Goal: Transaction & Acquisition: Obtain resource

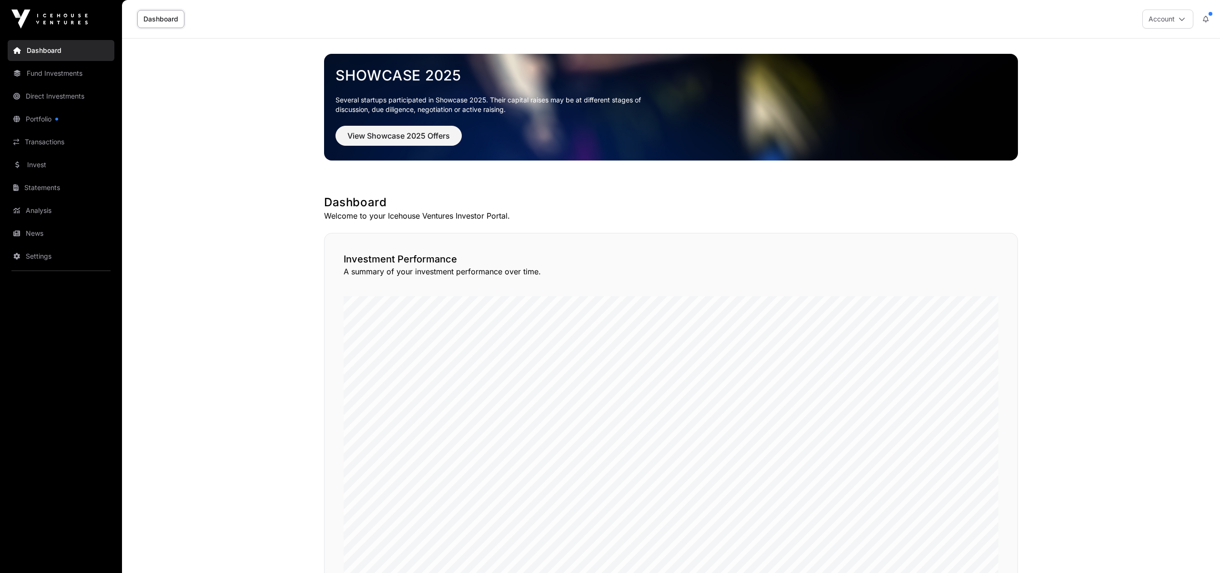
click at [50, 120] on link "Portfolio" at bounding box center [61, 119] width 107 height 21
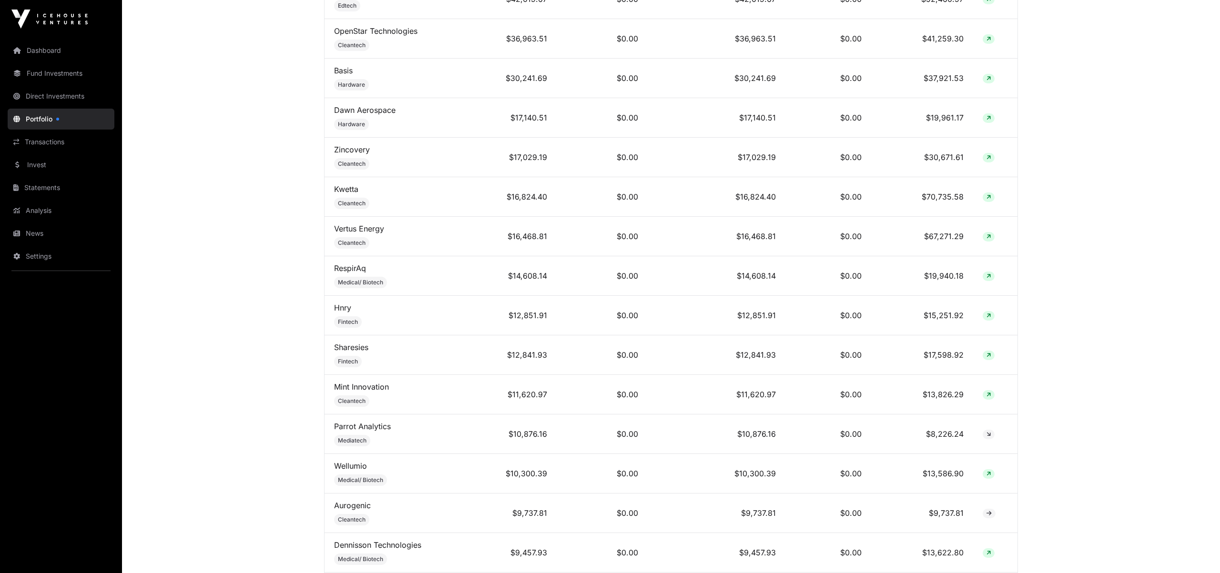
scroll to position [652, 0]
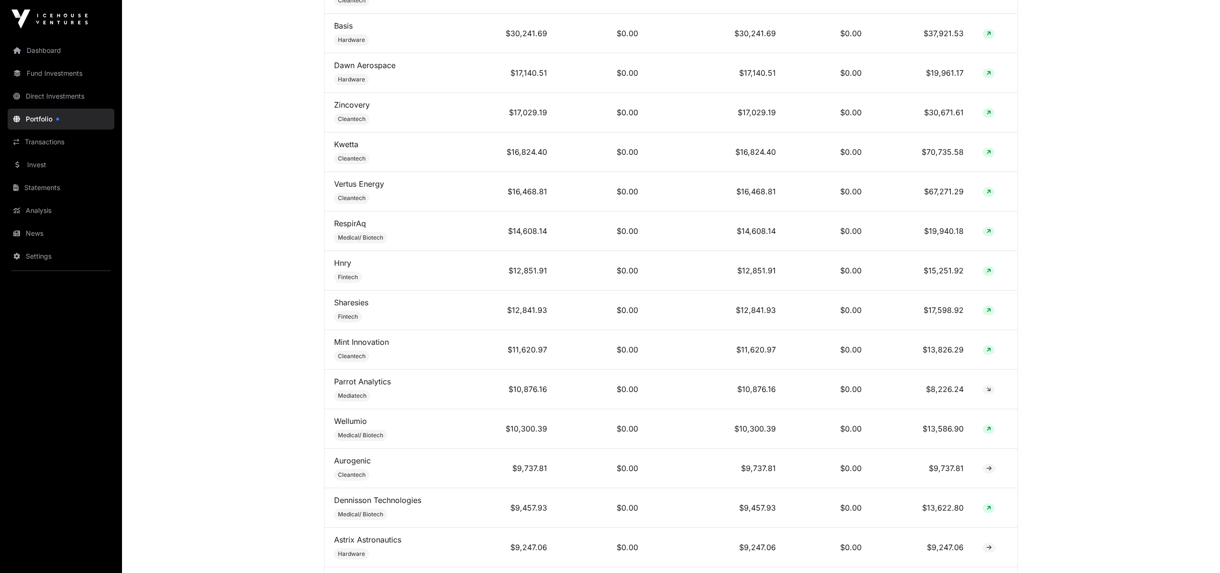
click at [78, 98] on link "Direct Investments" at bounding box center [61, 96] width 107 height 21
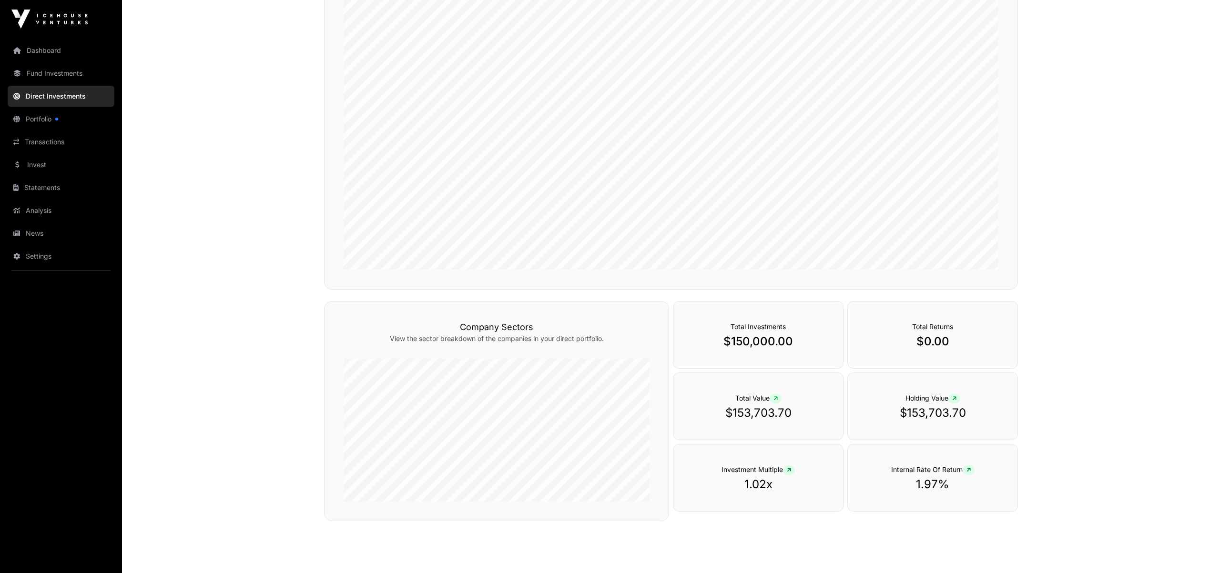
scroll to position [196, 0]
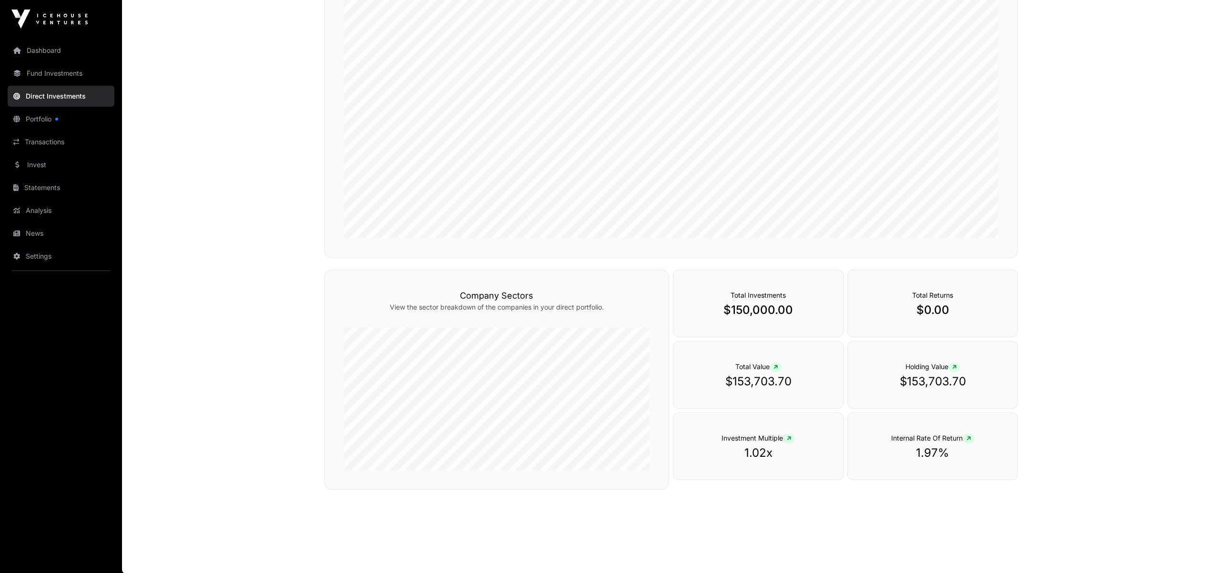
click at [767, 311] on p "$150,000.00" at bounding box center [759, 310] width 132 height 15
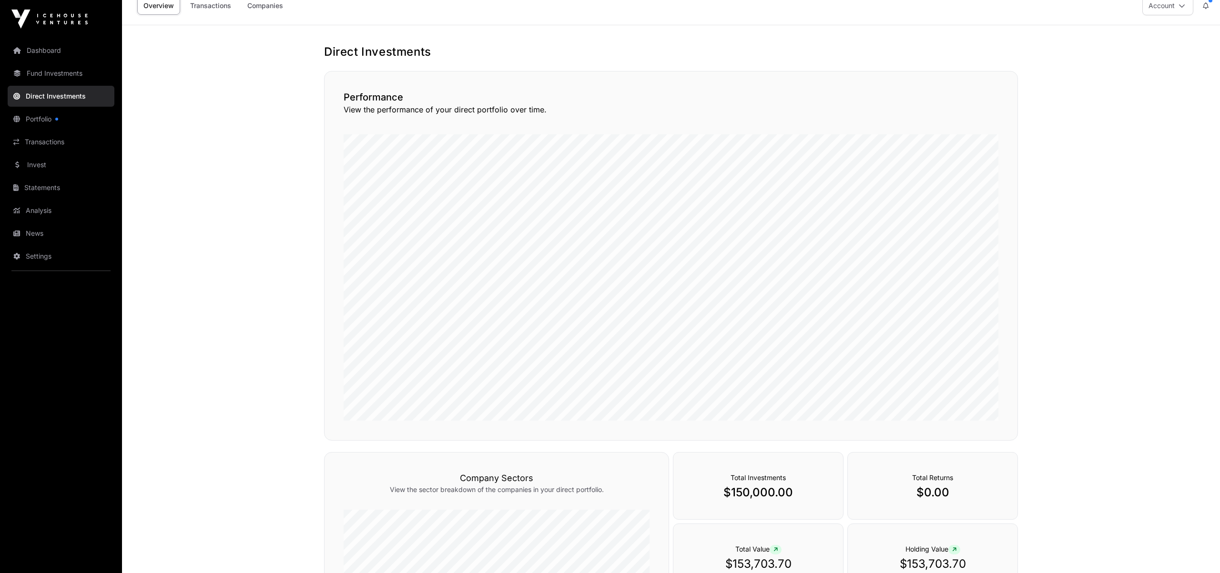
scroll to position [0, 0]
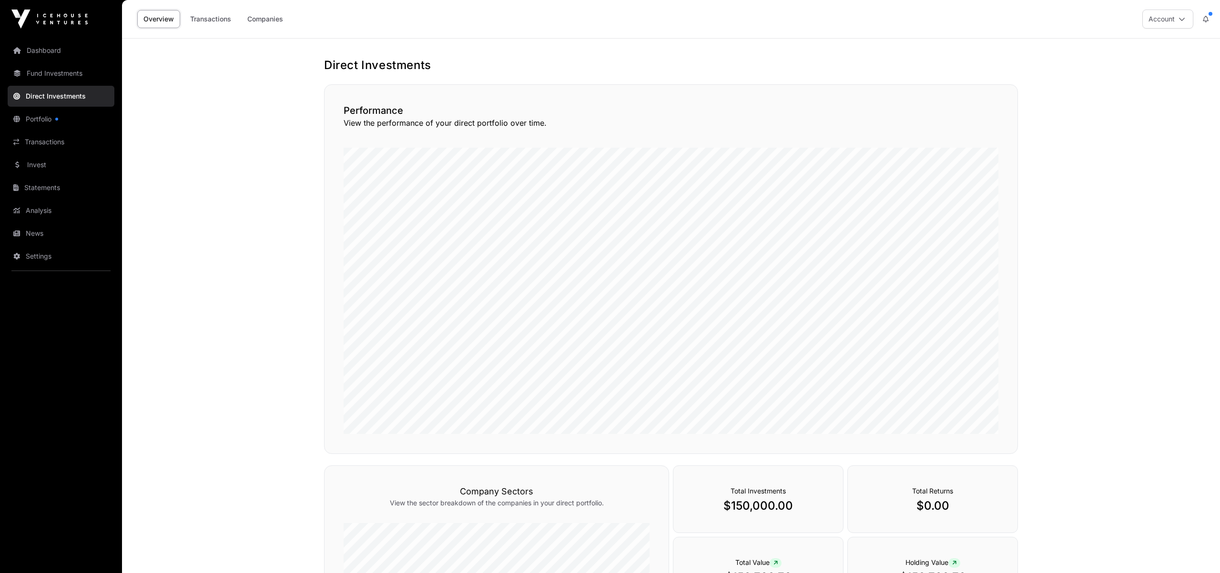
click at [266, 21] on link "Companies" at bounding box center [265, 19] width 48 height 18
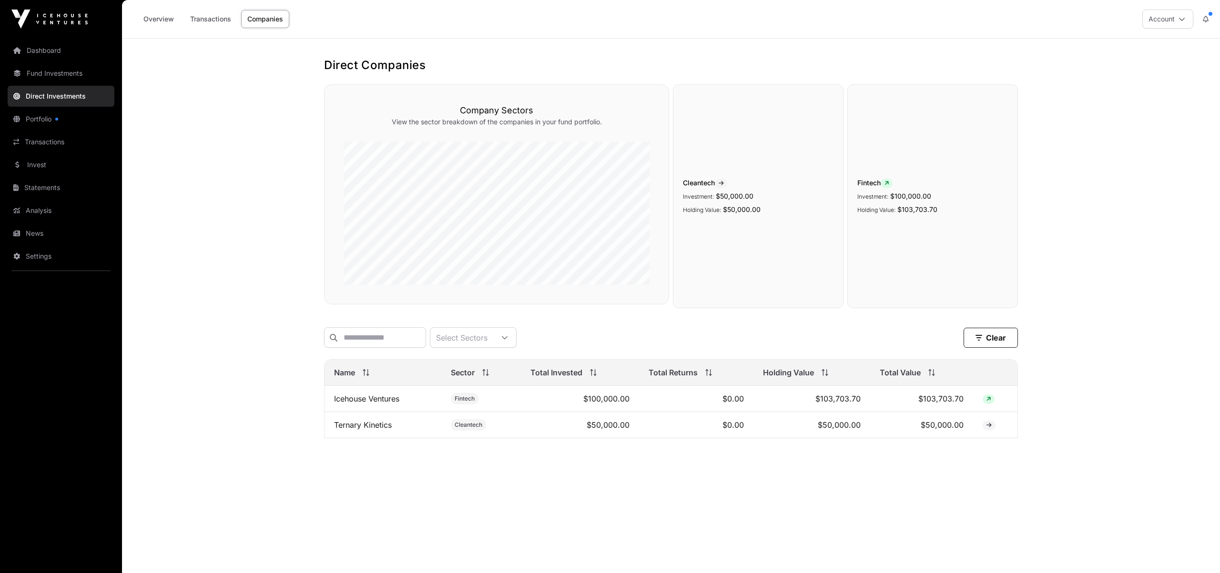
click at [53, 45] on link "Dashboard" at bounding box center [61, 50] width 107 height 21
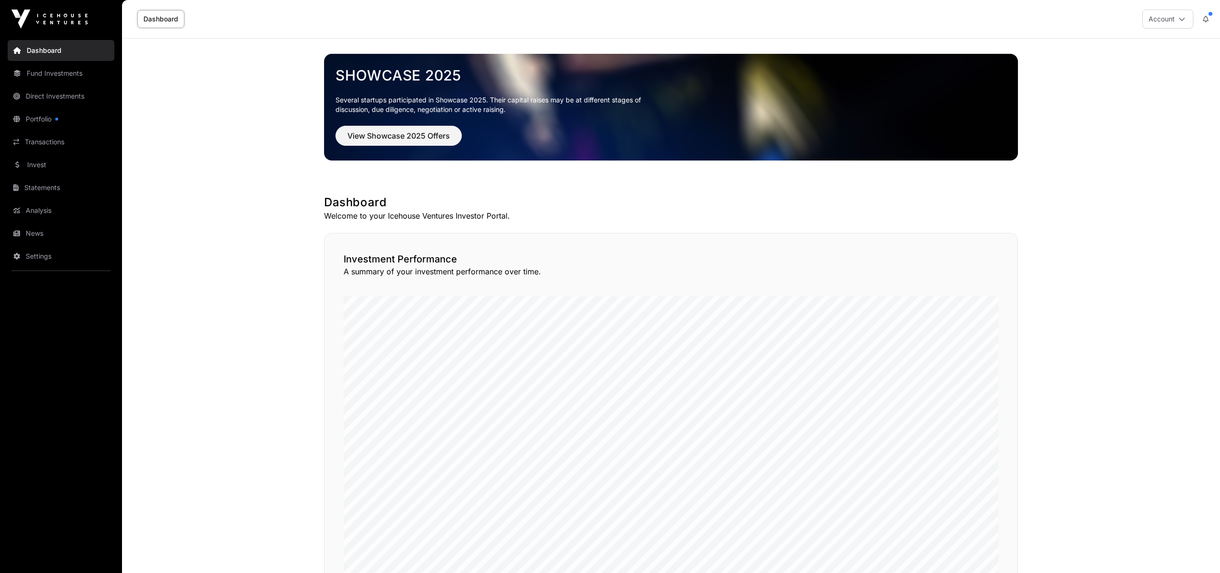
click at [1213, 16] on button at bounding box center [1205, 19] width 17 height 18
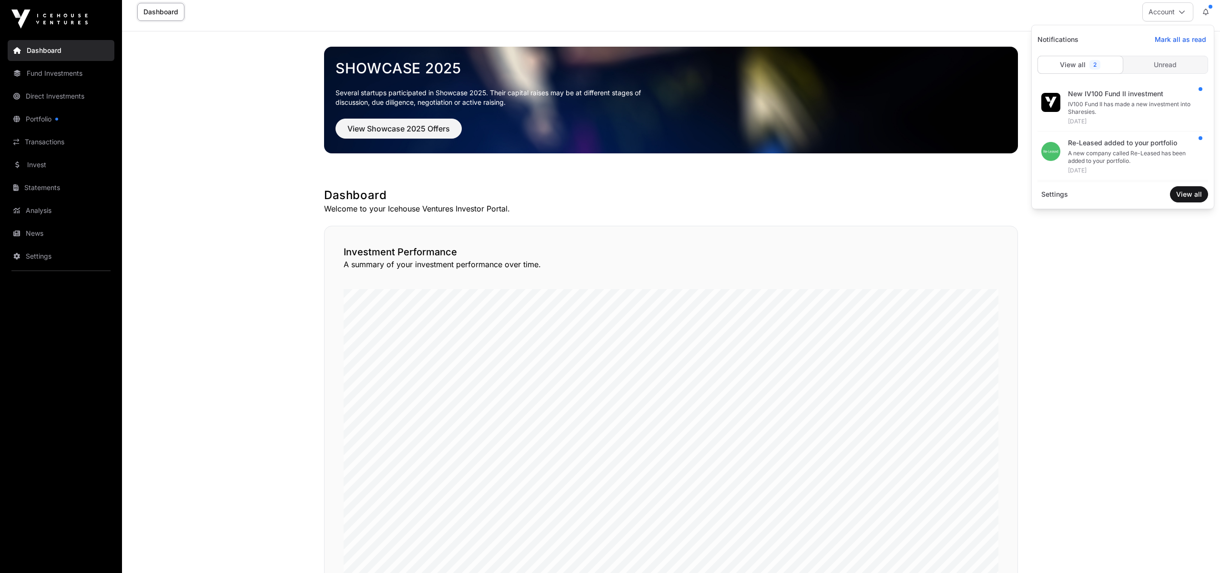
scroll to position [11, 0]
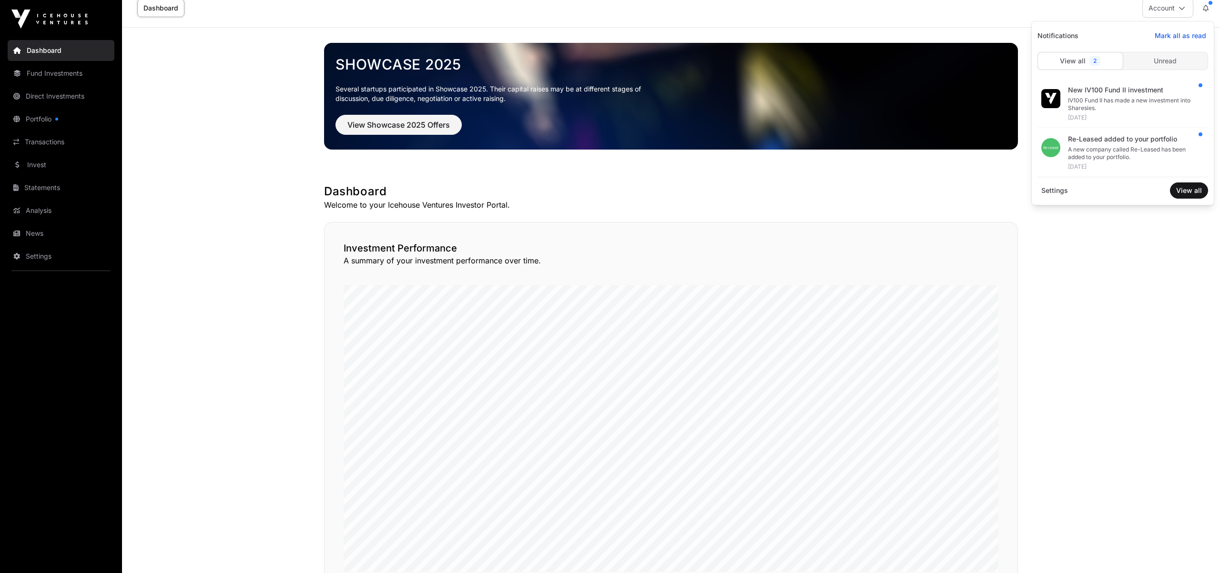
click at [1170, 58] on span "Unread" at bounding box center [1165, 61] width 23 height 10
click at [1168, 60] on span "Unread" at bounding box center [1165, 61] width 23 height 10
click at [1196, 187] on span "View all" at bounding box center [1189, 191] width 26 height 10
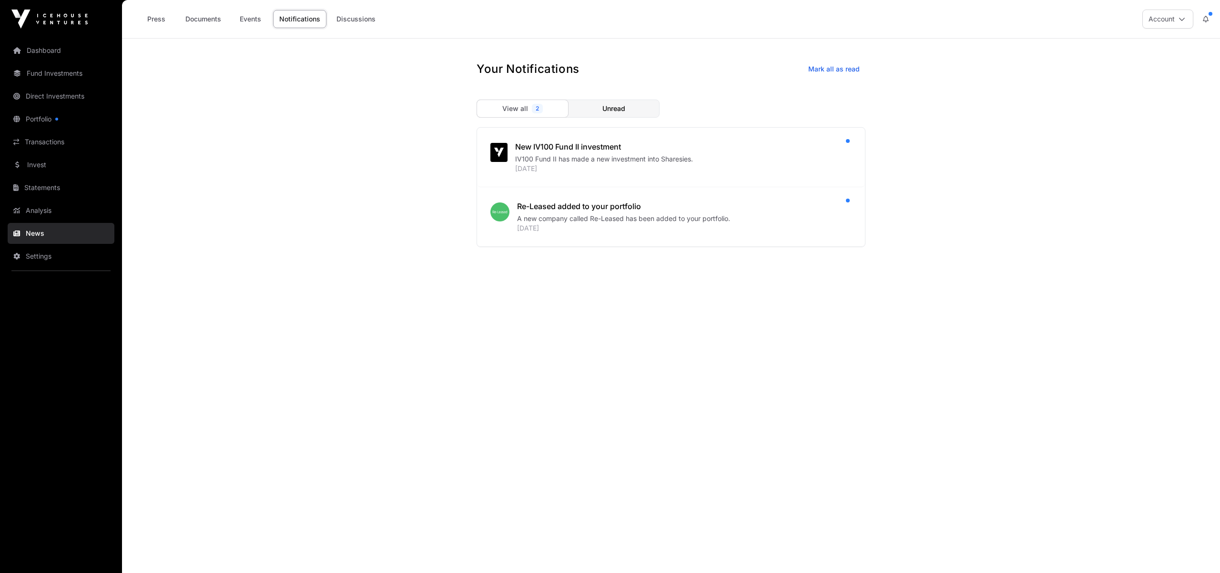
click at [205, 19] on link "Documents" at bounding box center [203, 19] width 48 height 18
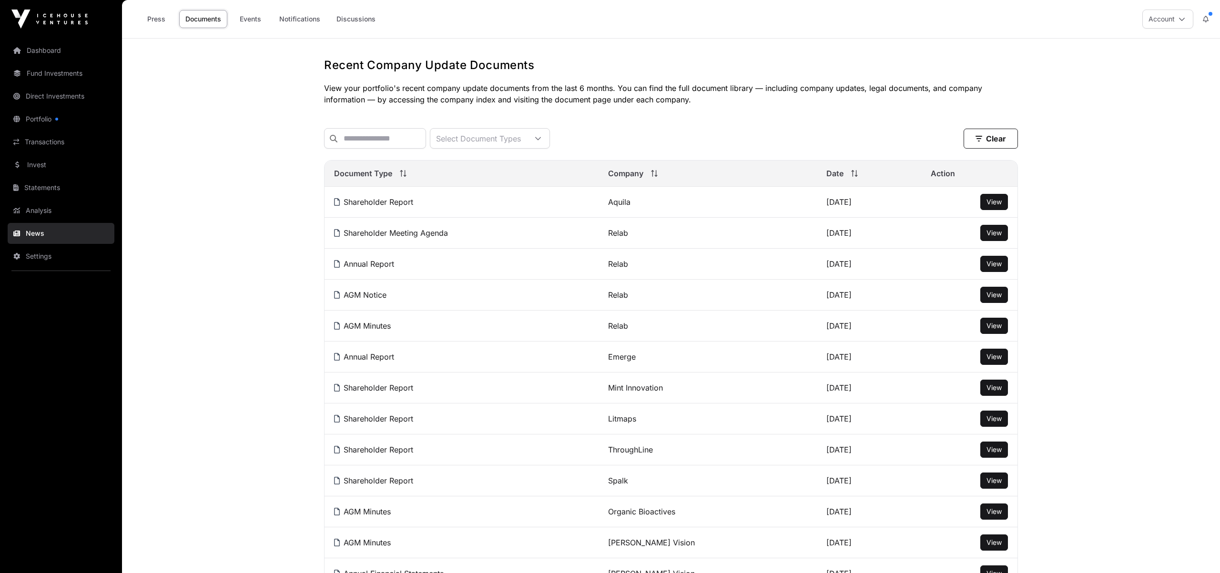
click at [249, 21] on link "Events" at bounding box center [250, 19] width 38 height 18
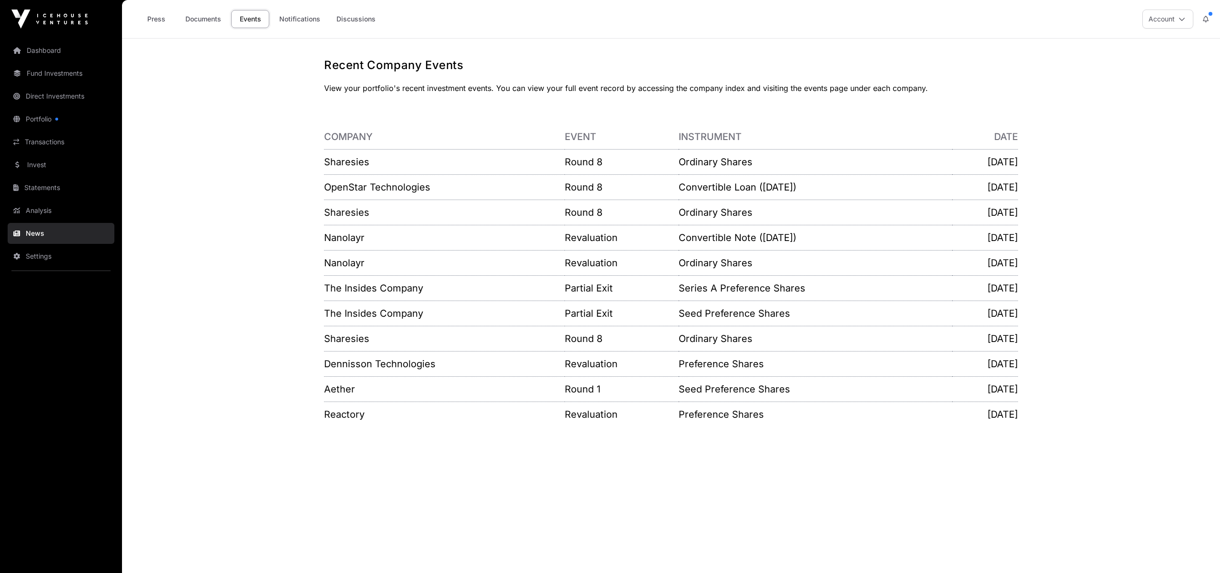
click at [37, 165] on link "Invest" at bounding box center [61, 164] width 107 height 21
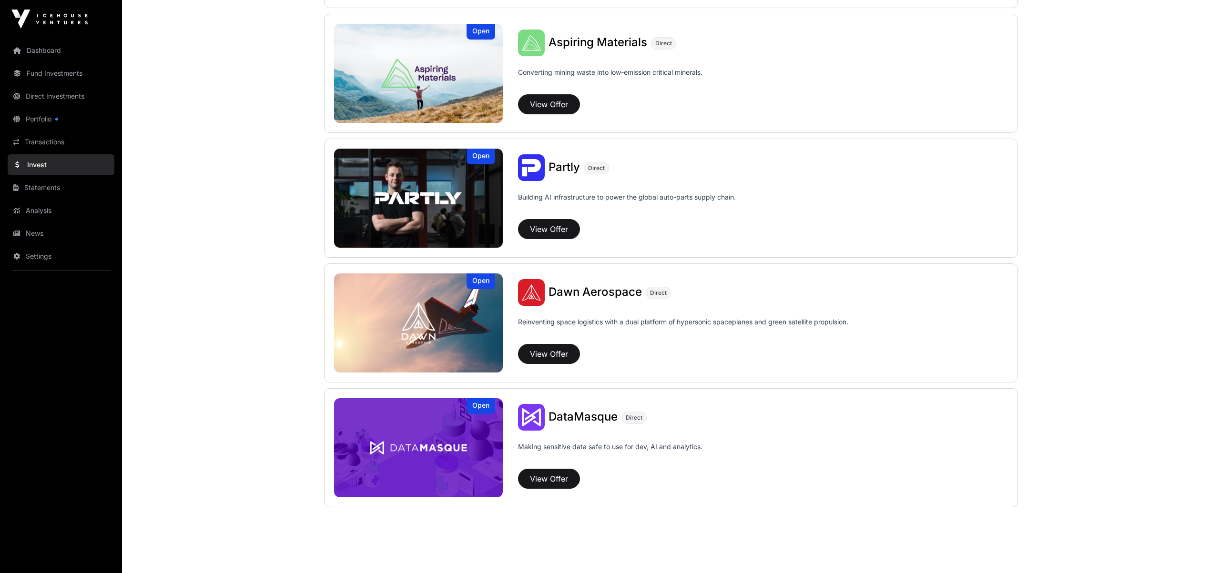
scroll to position [623, 0]
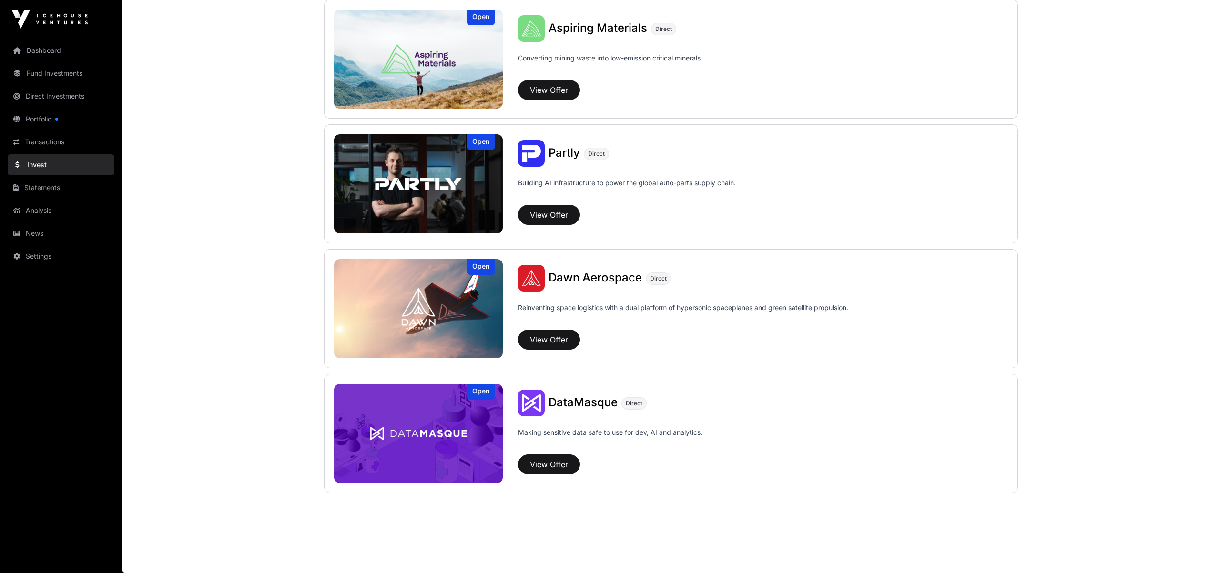
click at [38, 143] on link "Transactions" at bounding box center [61, 142] width 107 height 21
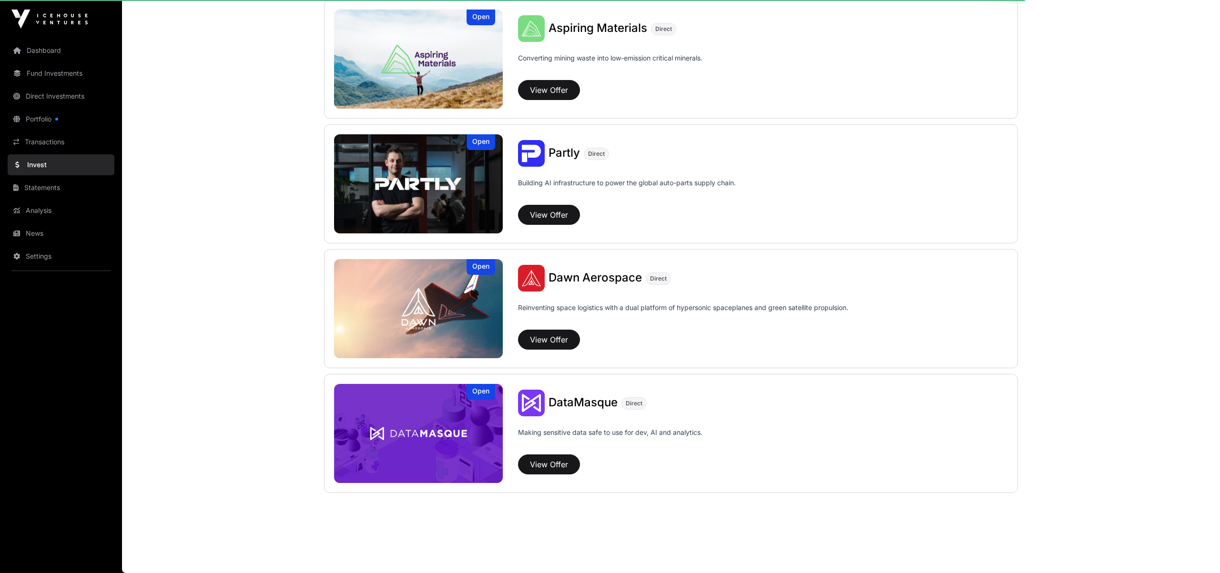
click at [51, 139] on link "Transactions" at bounding box center [61, 142] width 107 height 21
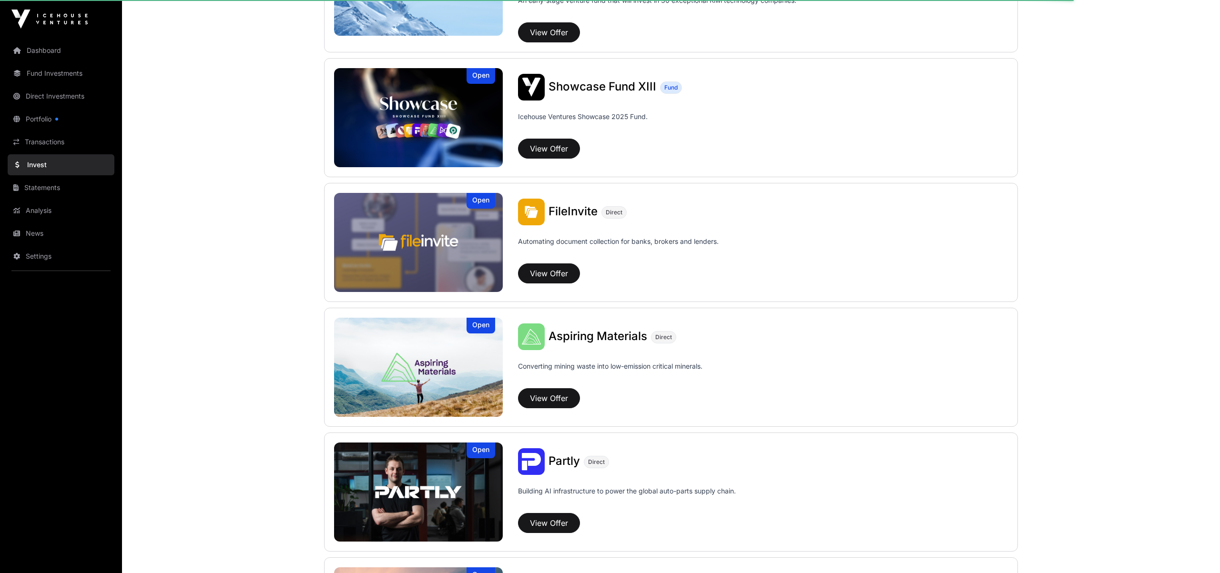
scroll to position [0, 0]
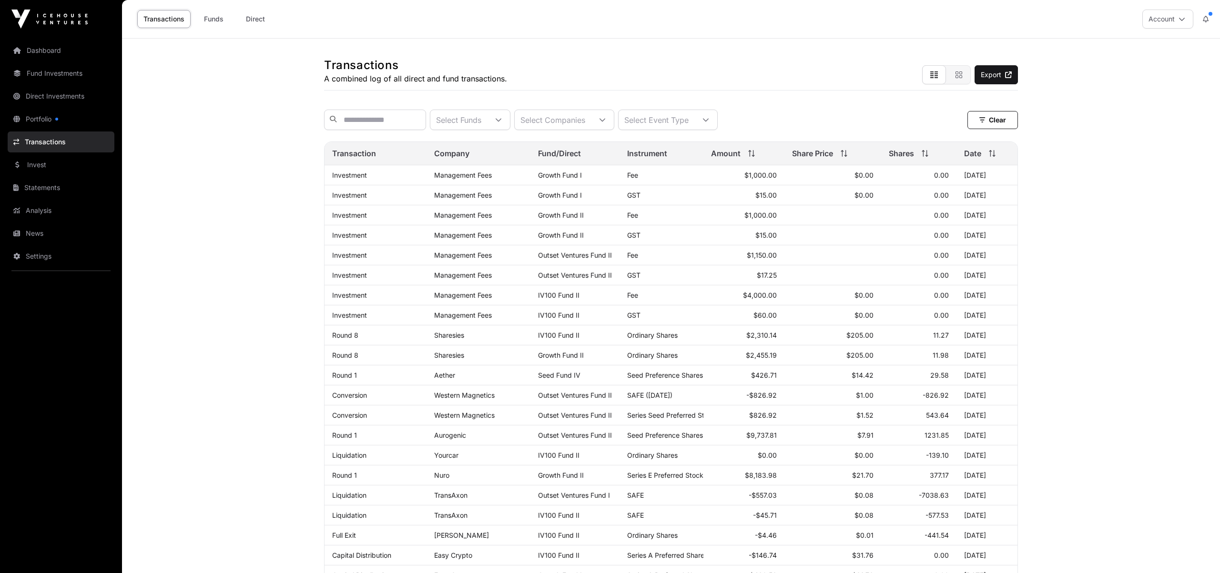
click at [263, 16] on link "Direct" at bounding box center [255, 19] width 38 height 18
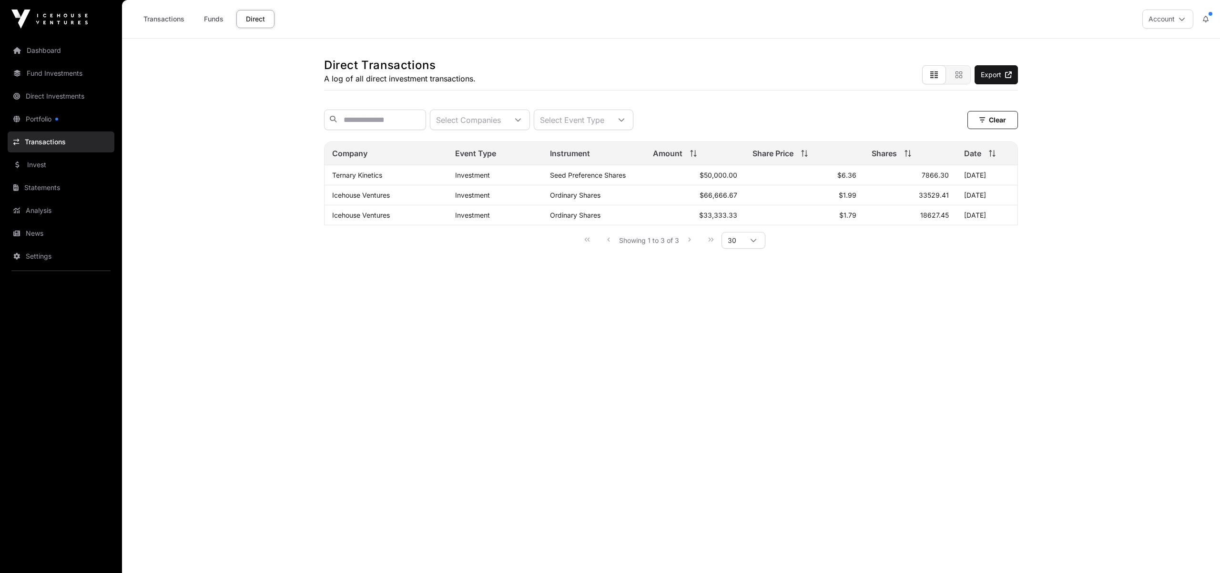
click at [39, 164] on link "Invest" at bounding box center [61, 164] width 107 height 21
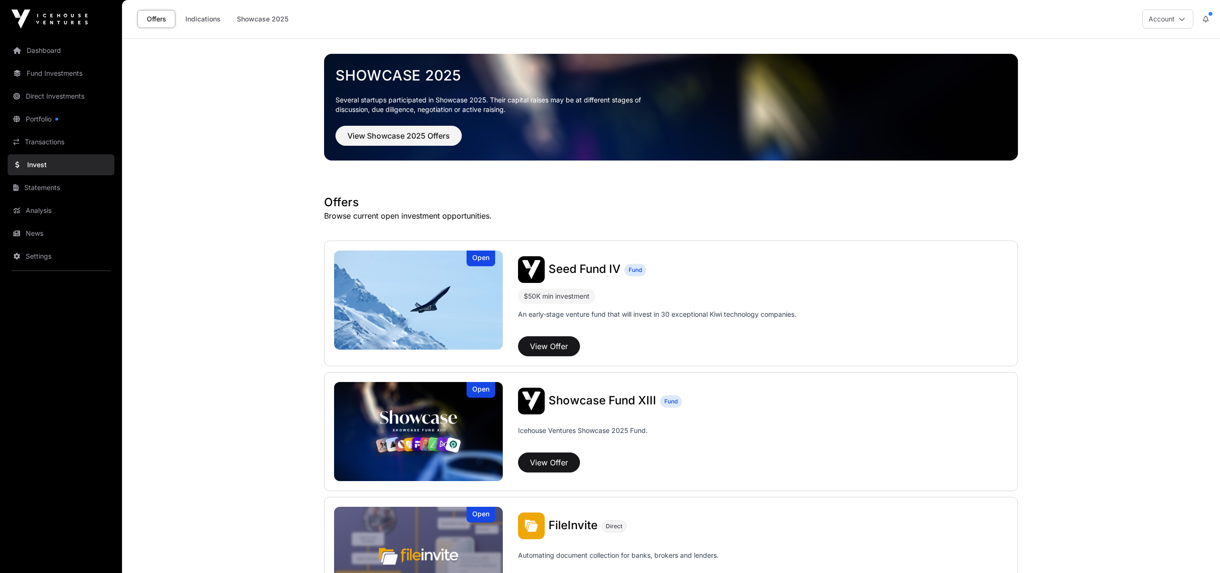
click at [204, 21] on link "Indications" at bounding box center [203, 19] width 48 height 18
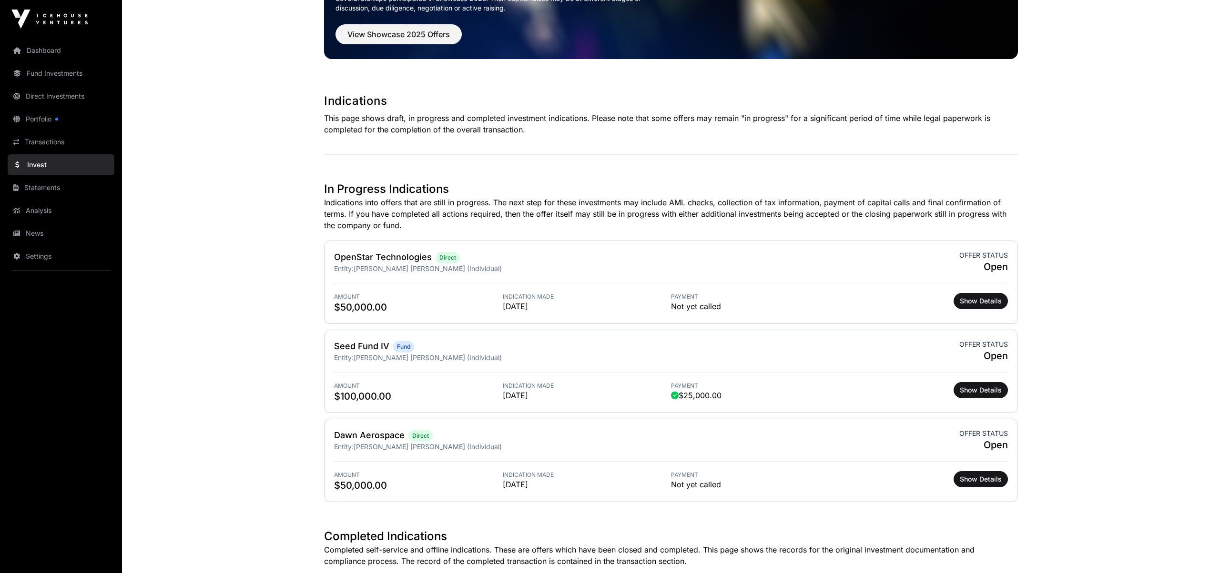
scroll to position [98, 0]
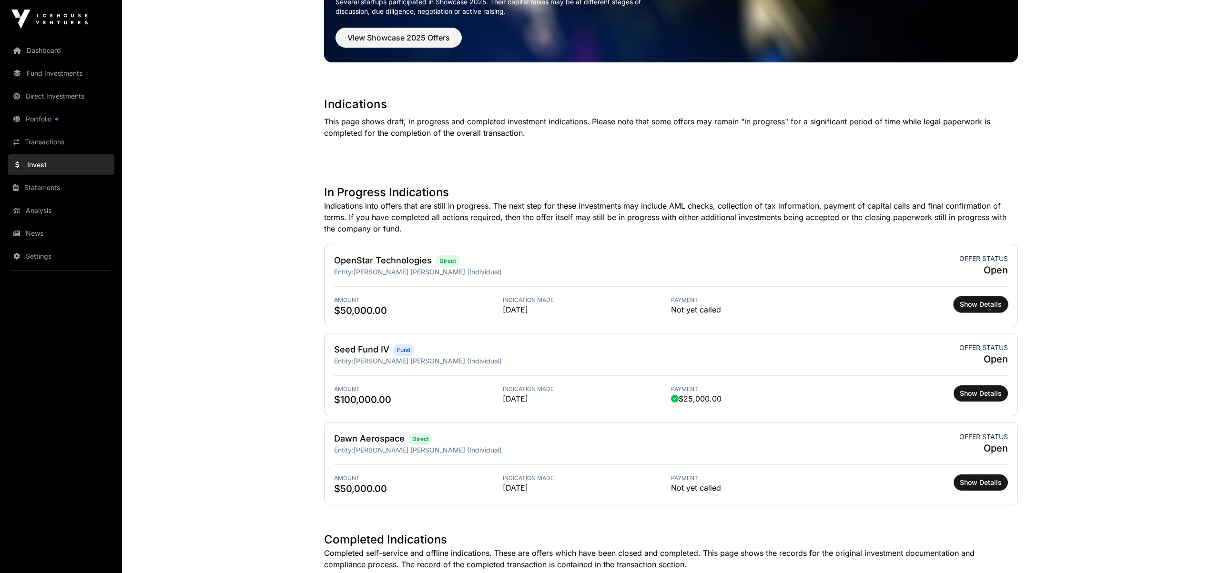
click at [984, 302] on span "Show Details" at bounding box center [981, 305] width 42 height 10
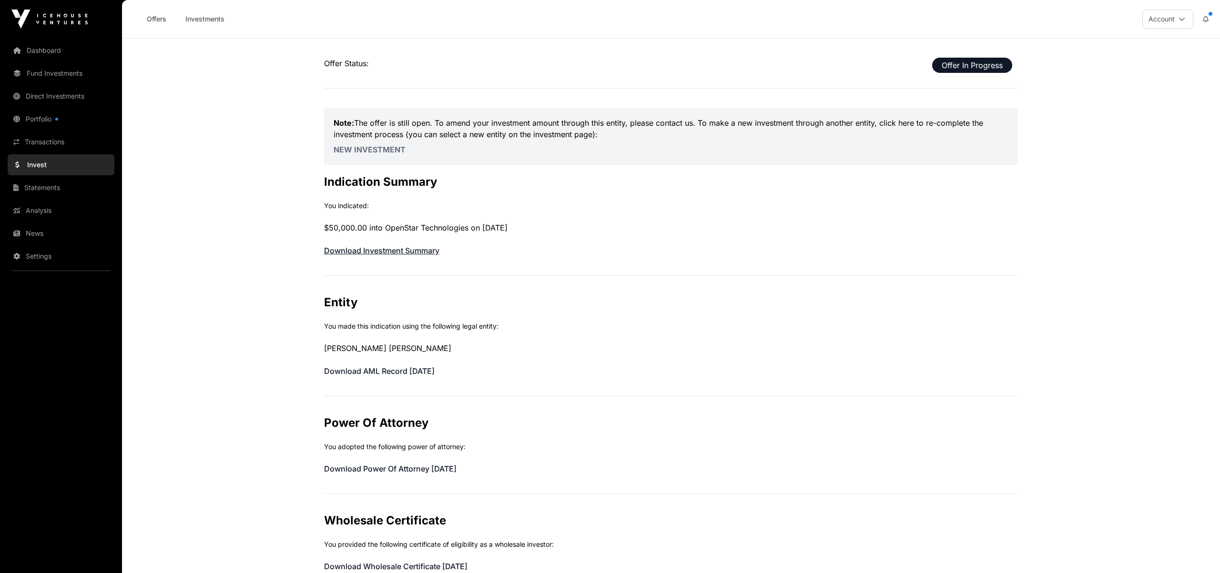
click at [411, 250] on link "Download Investment Summary" at bounding box center [381, 251] width 115 height 10
click at [157, 18] on link "Offers" at bounding box center [156, 19] width 38 height 18
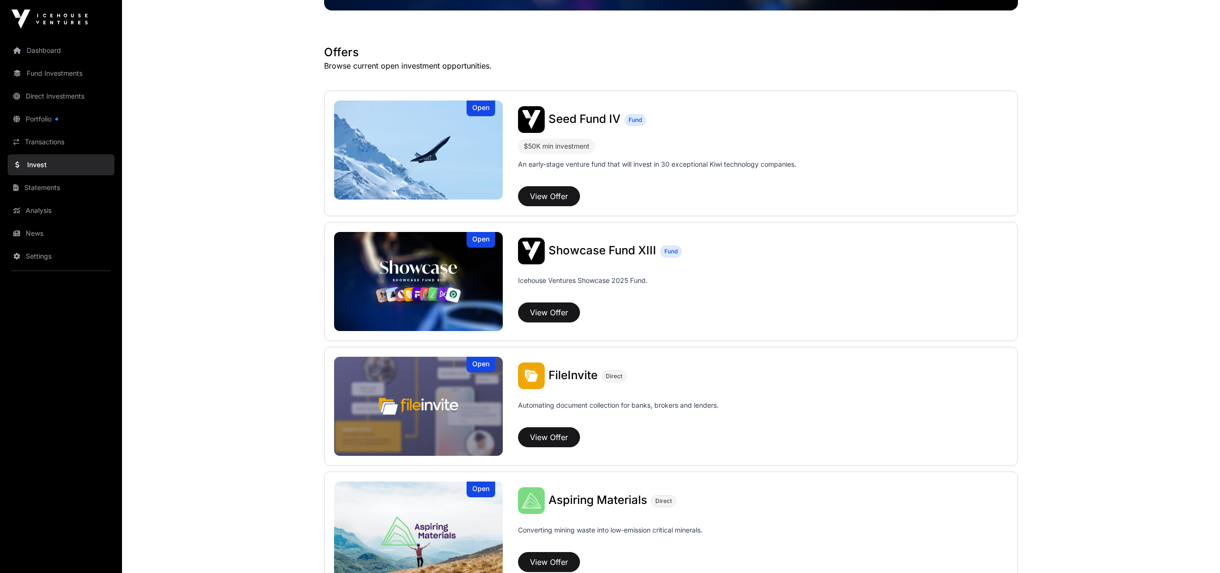
scroll to position [64, 0]
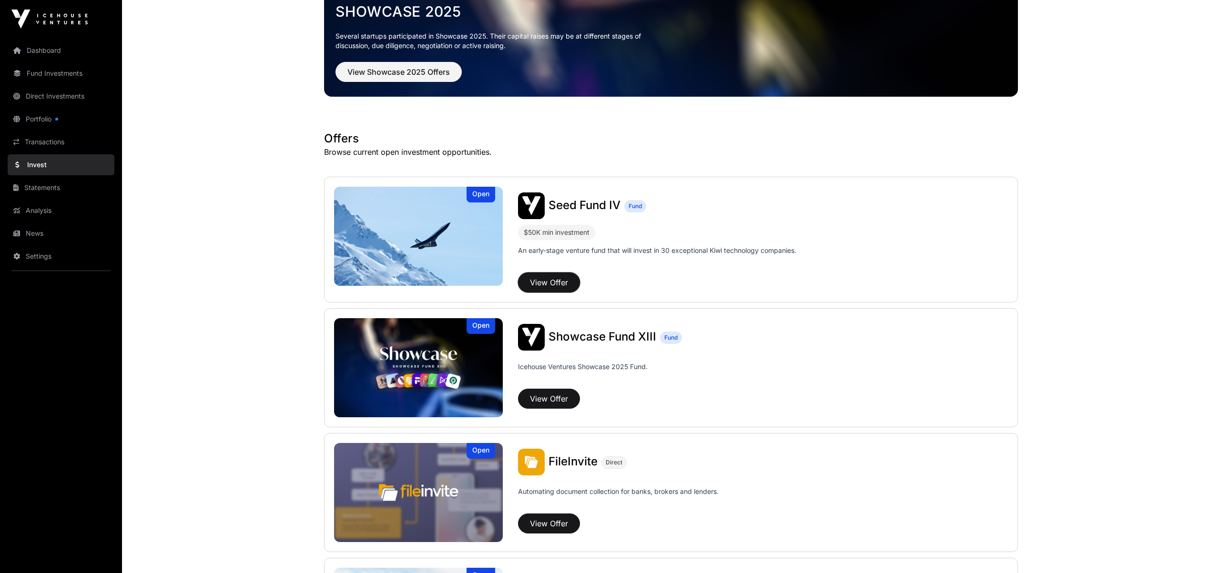
click at [564, 283] on button "View Offer" at bounding box center [549, 283] width 62 height 20
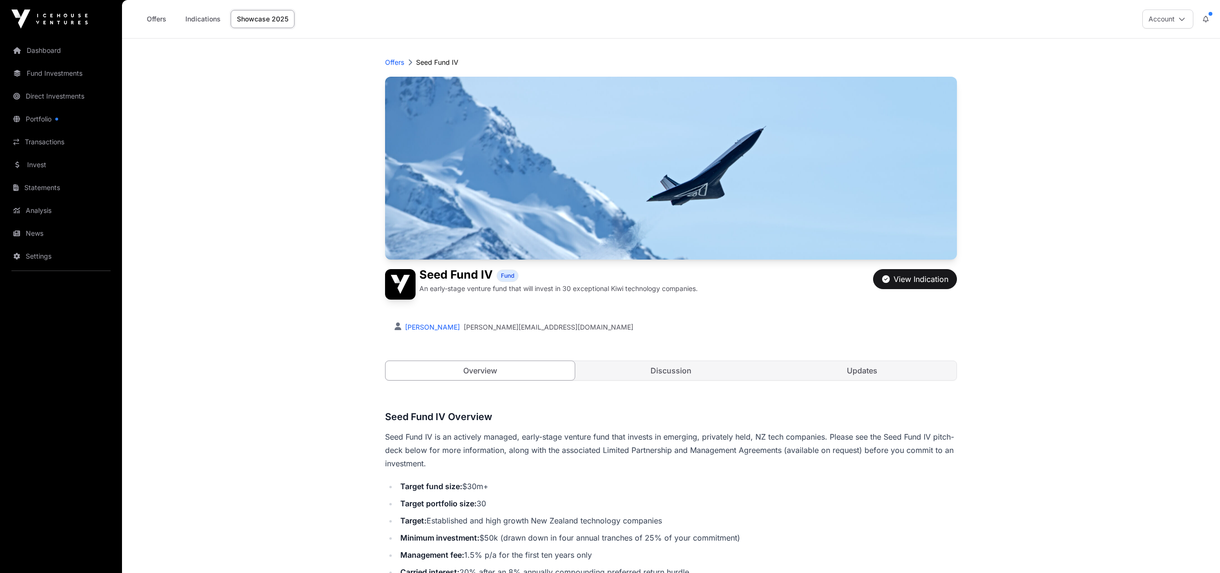
click at [46, 113] on link "Portfolio" at bounding box center [61, 119] width 107 height 21
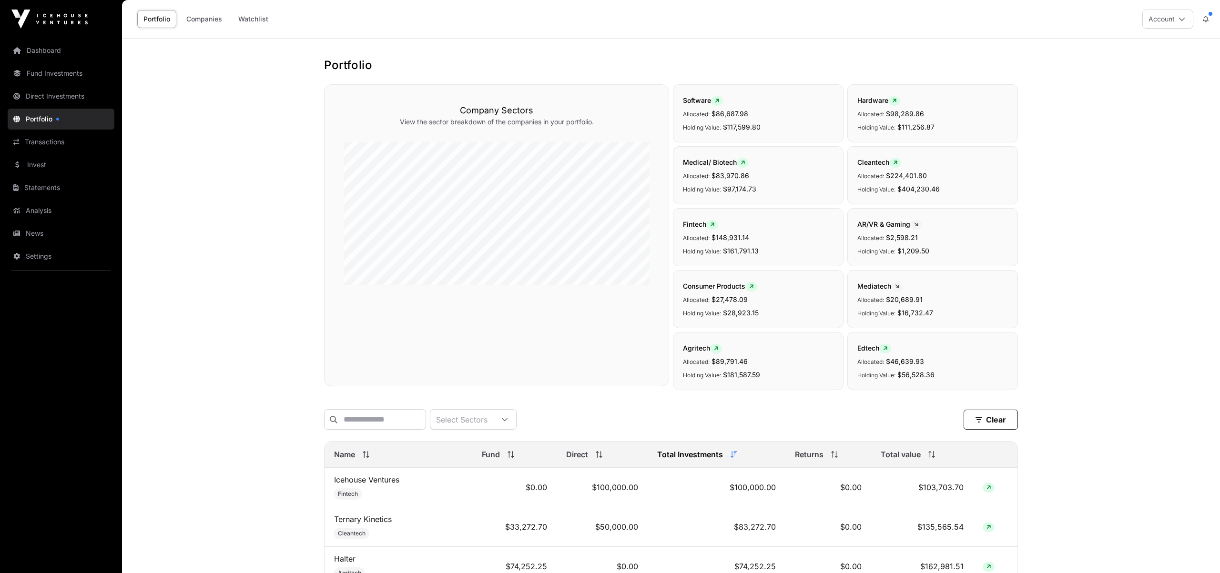
click at [44, 139] on link "Transactions" at bounding box center [61, 142] width 107 height 21
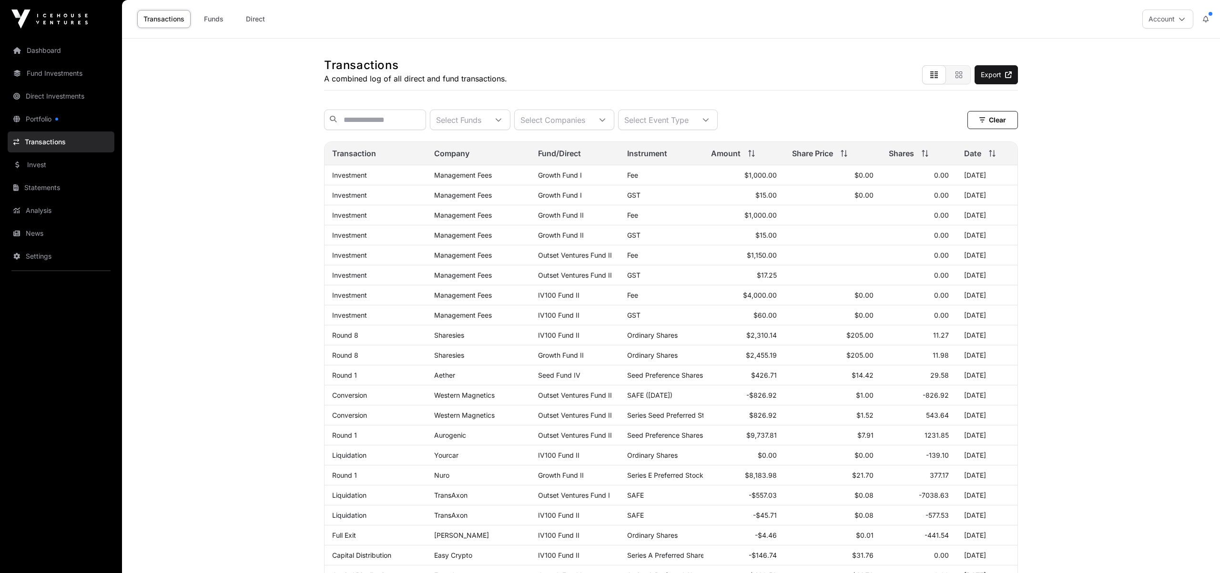
click at [37, 163] on link "Invest" at bounding box center [61, 164] width 107 height 21
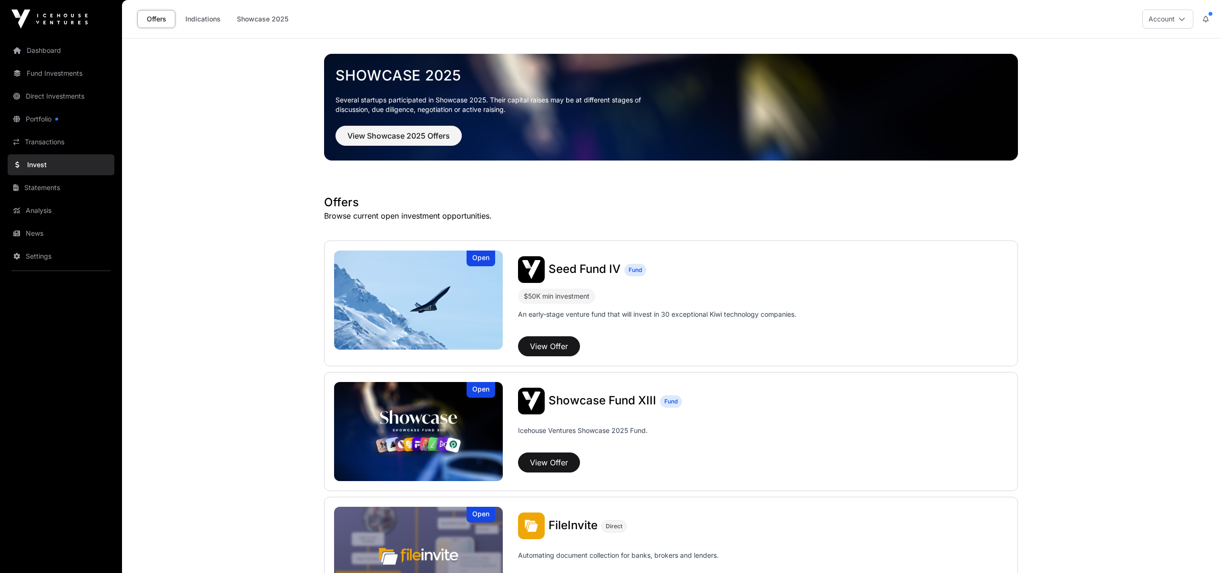
click at [205, 18] on link "Indications" at bounding box center [203, 19] width 48 height 18
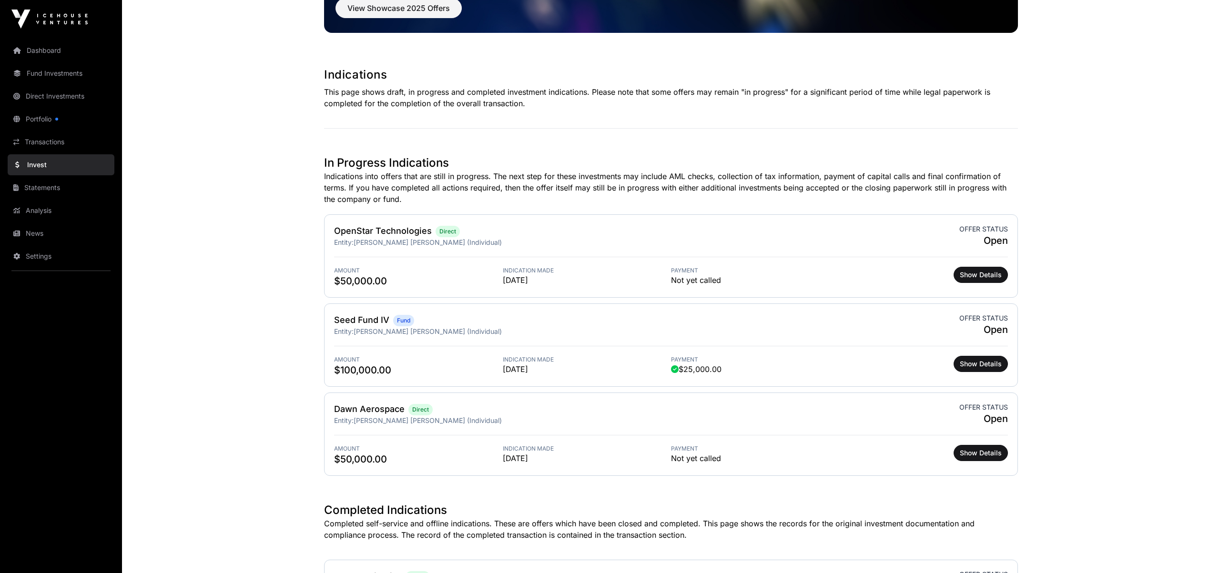
scroll to position [131, 0]
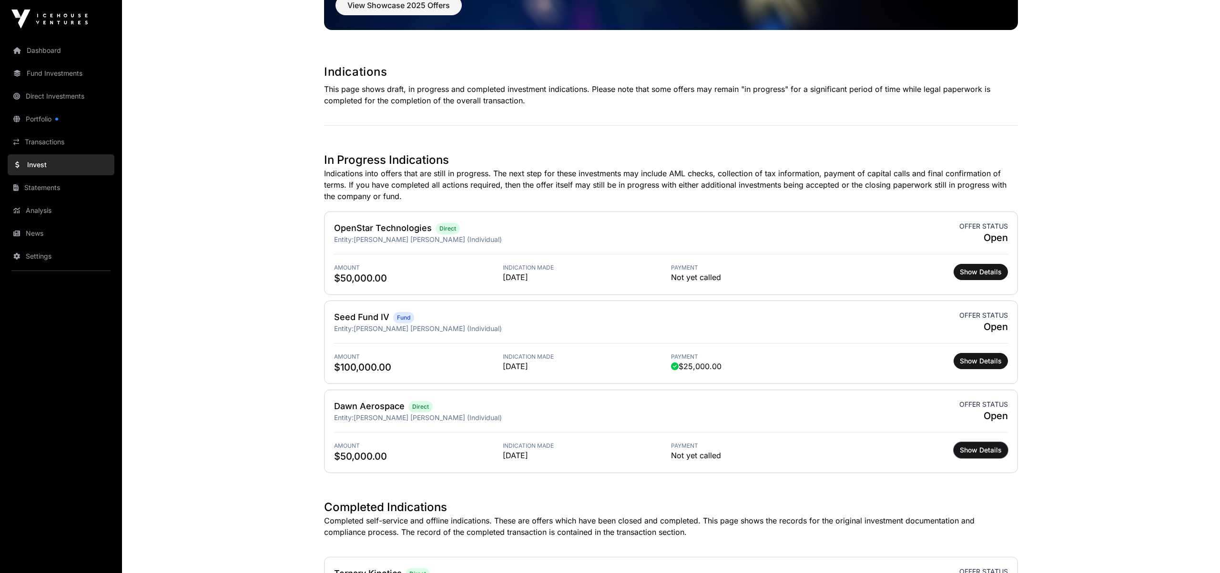
click at [997, 449] on span "Show Details" at bounding box center [981, 451] width 42 height 10
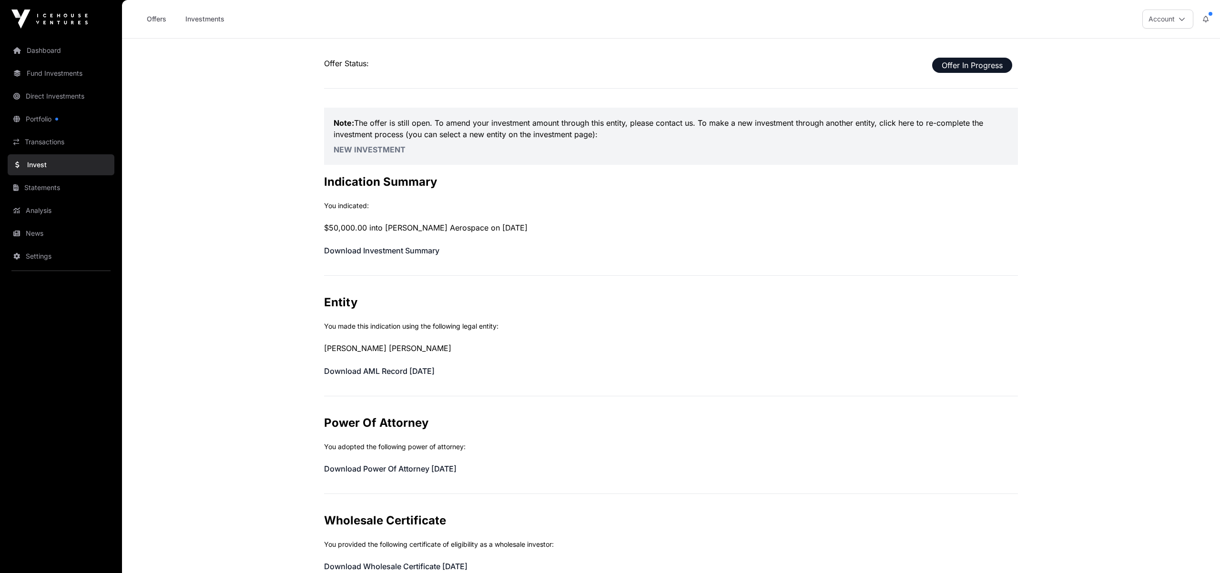
click at [156, 18] on link "Offers" at bounding box center [156, 19] width 38 height 18
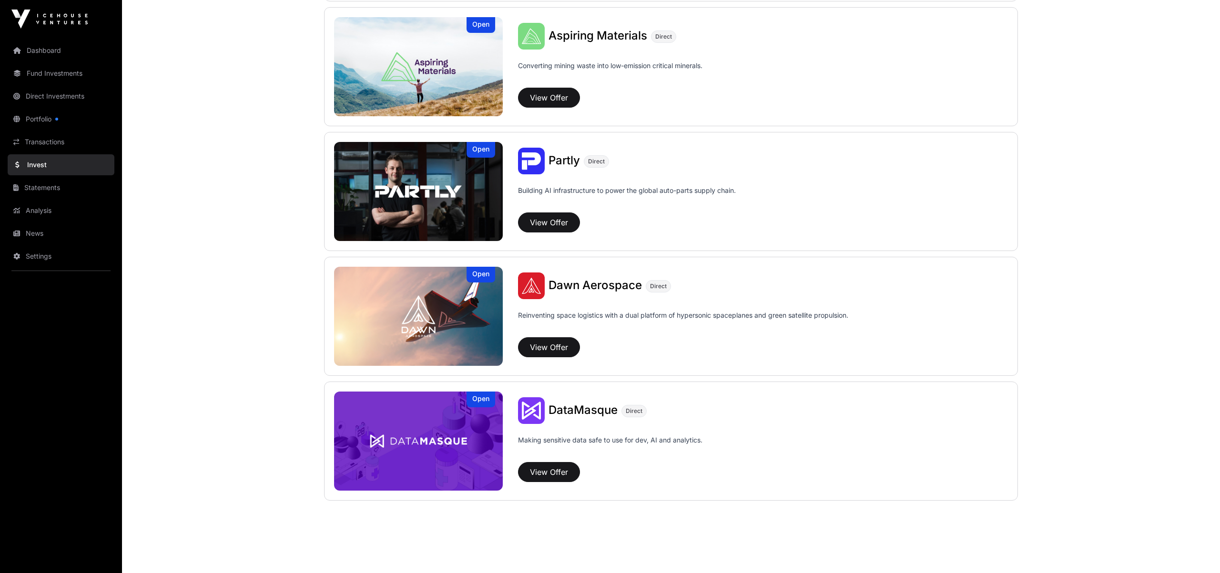
scroll to position [623, 0]
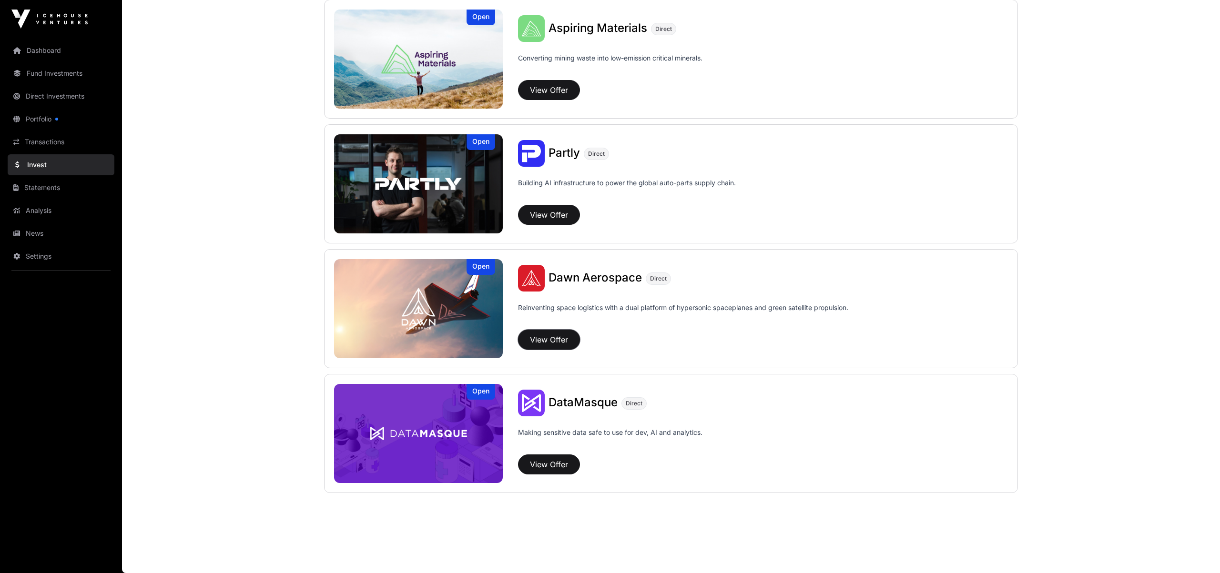
click at [565, 338] on button "View Offer" at bounding box center [549, 340] width 62 height 20
